Goal: Task Accomplishment & Management: Use online tool/utility

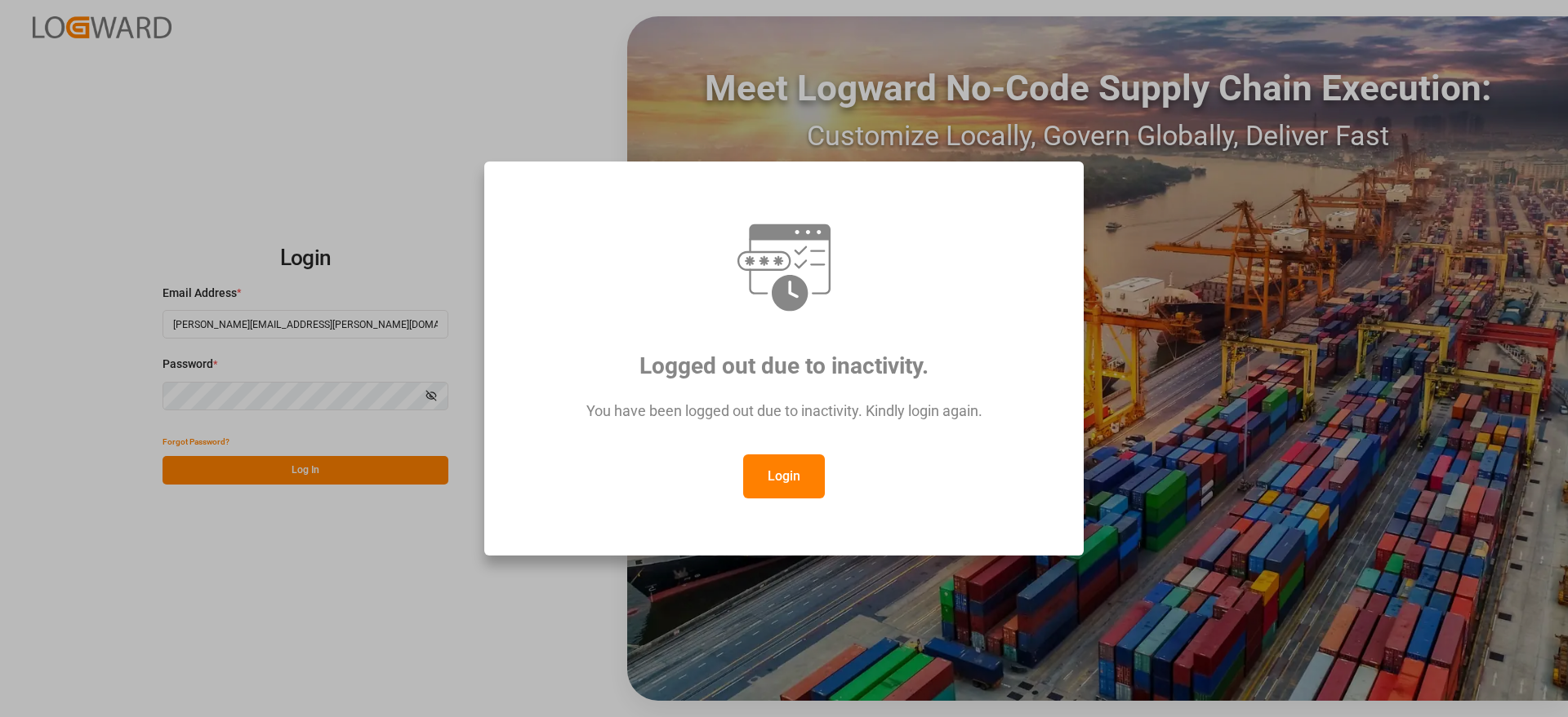
click at [770, 484] on button "Login" at bounding box center [784, 476] width 82 height 44
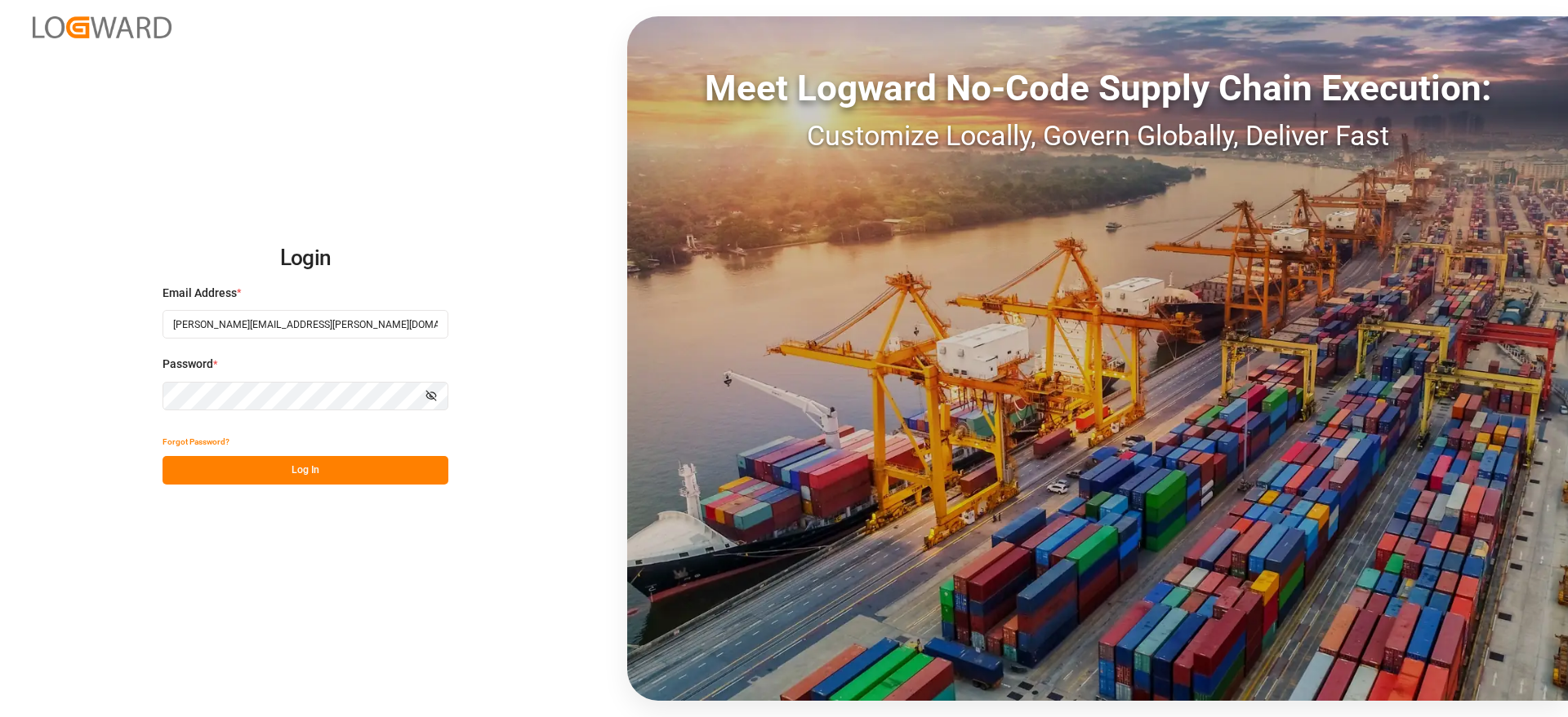
click at [292, 468] on button "Log In" at bounding box center [305, 470] width 286 height 28
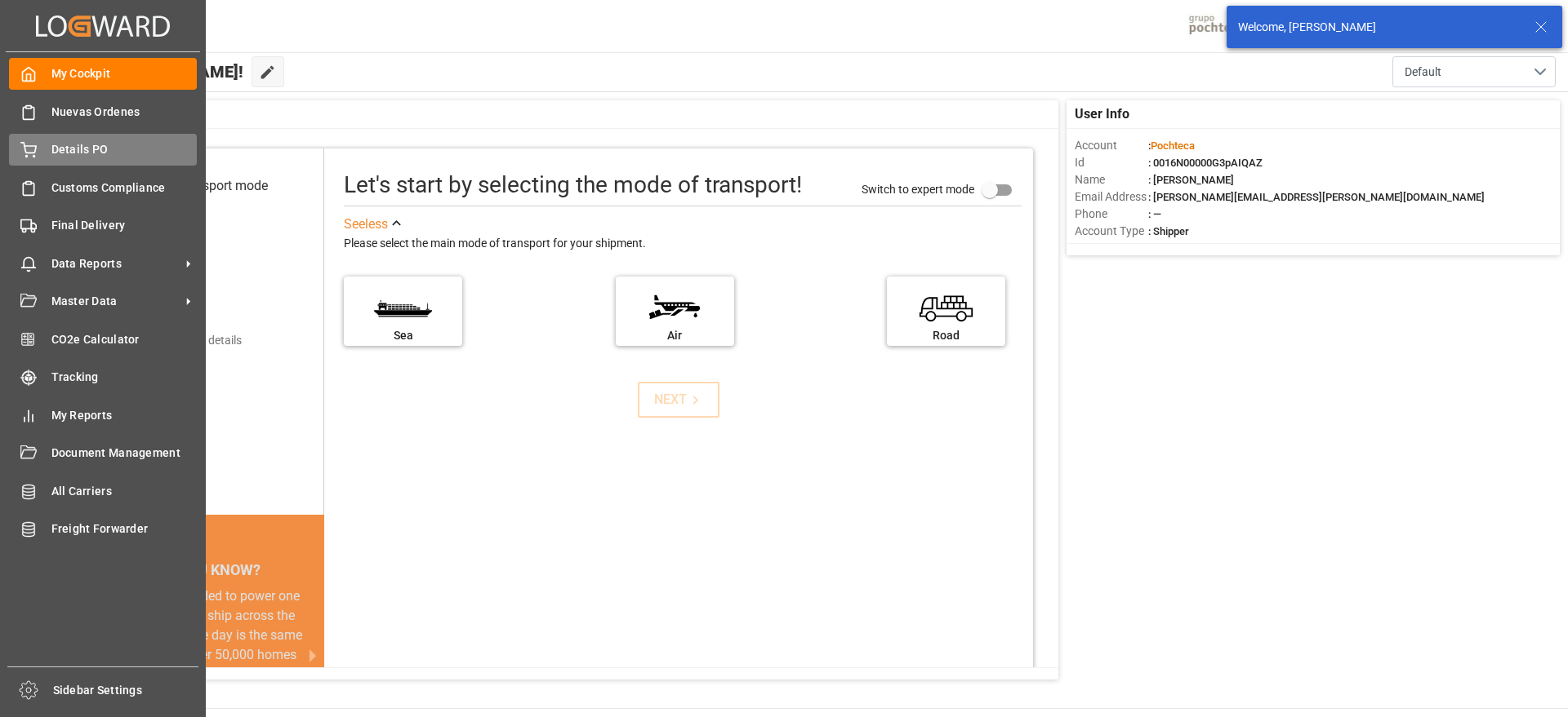
click at [85, 141] on span "Details PO" at bounding box center [124, 149] width 146 height 17
